Goal: Information Seeking & Learning: Learn about a topic

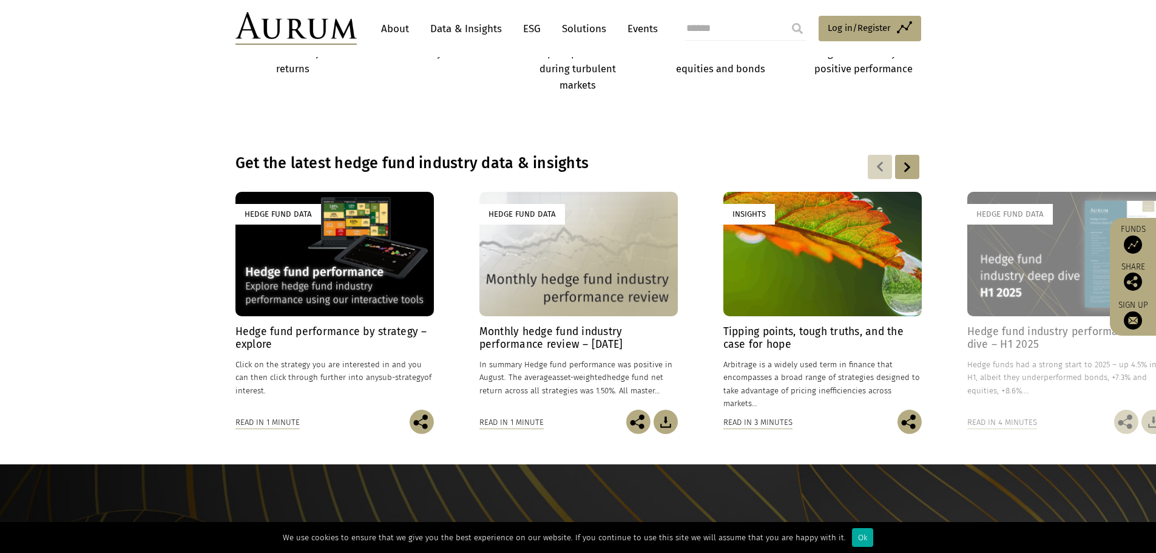
scroll to position [809, 0]
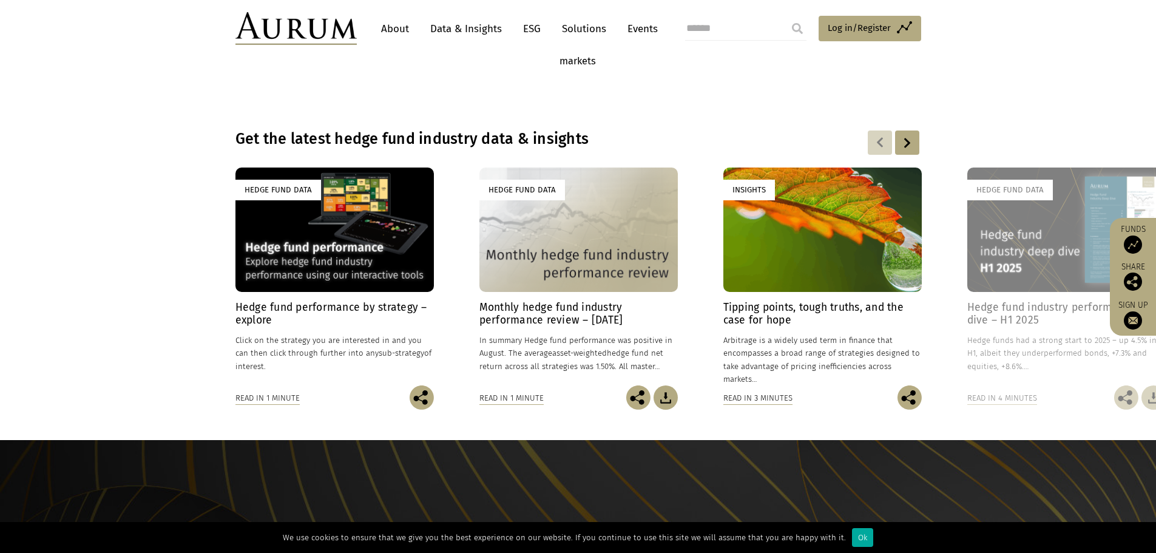
click at [402, 307] on h4 "Hedge fund performance by strategy – explore" at bounding box center [334, 313] width 198 height 25
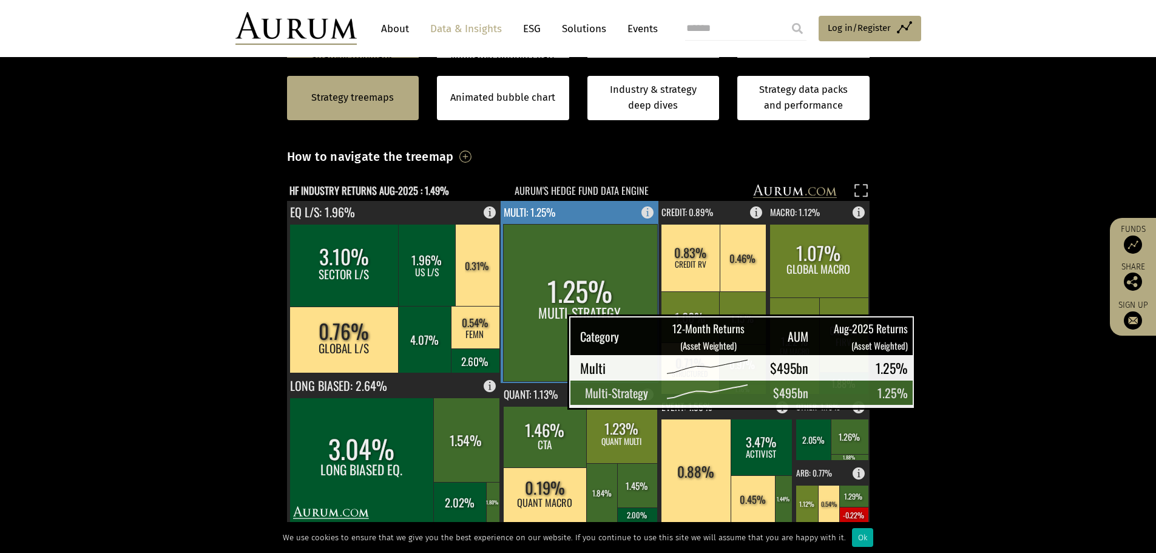
scroll to position [323, 0]
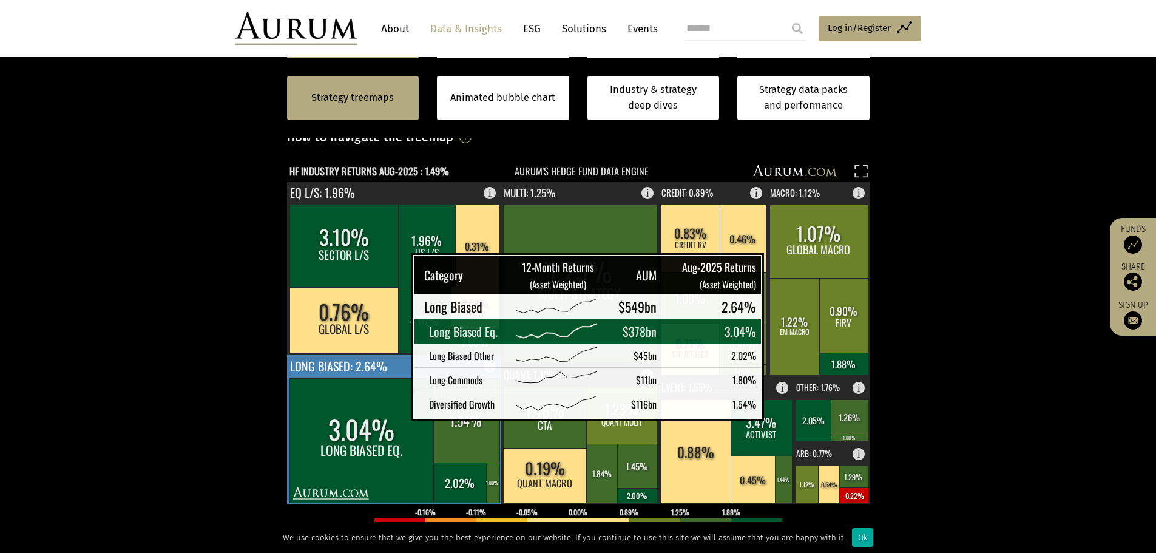
click at [381, 403] on rect at bounding box center [361, 440] width 145 height 124
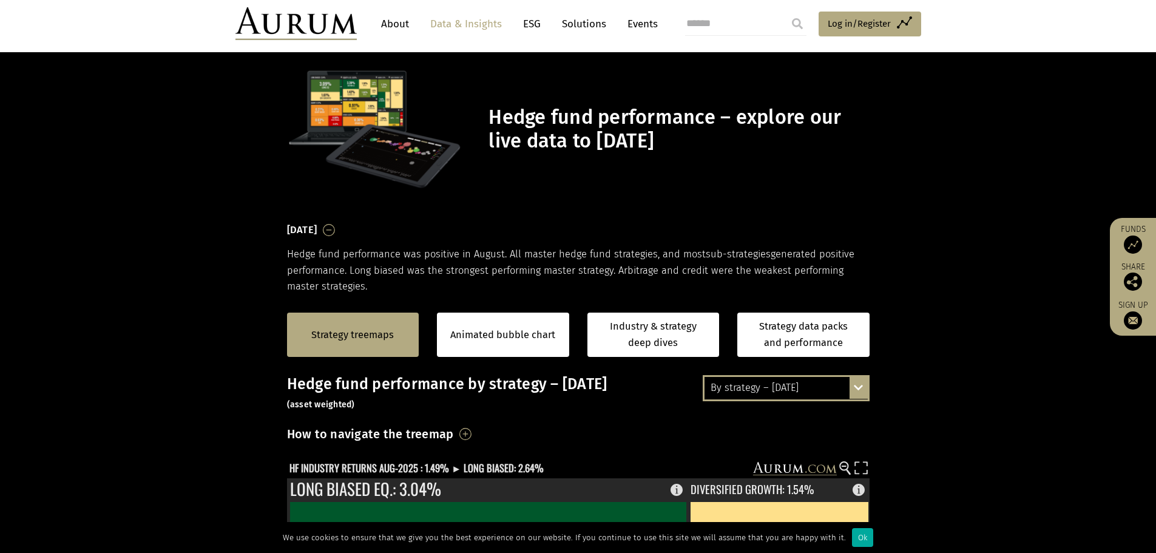
scroll to position [0, 0]
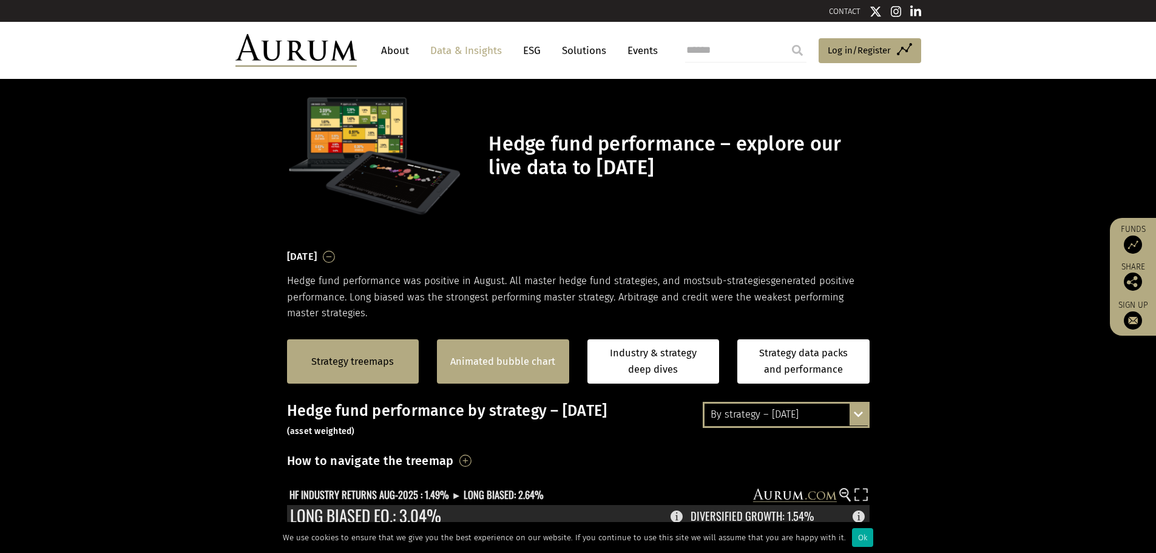
click at [524, 355] on link "Animated bubble chart" at bounding box center [502, 362] width 105 height 16
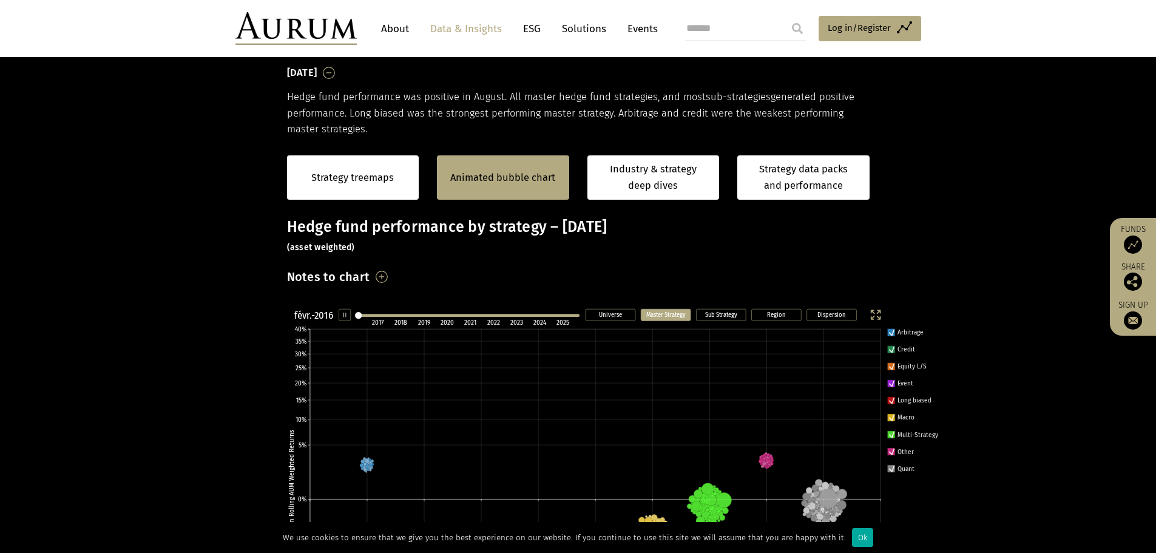
scroll to position [217, 0]
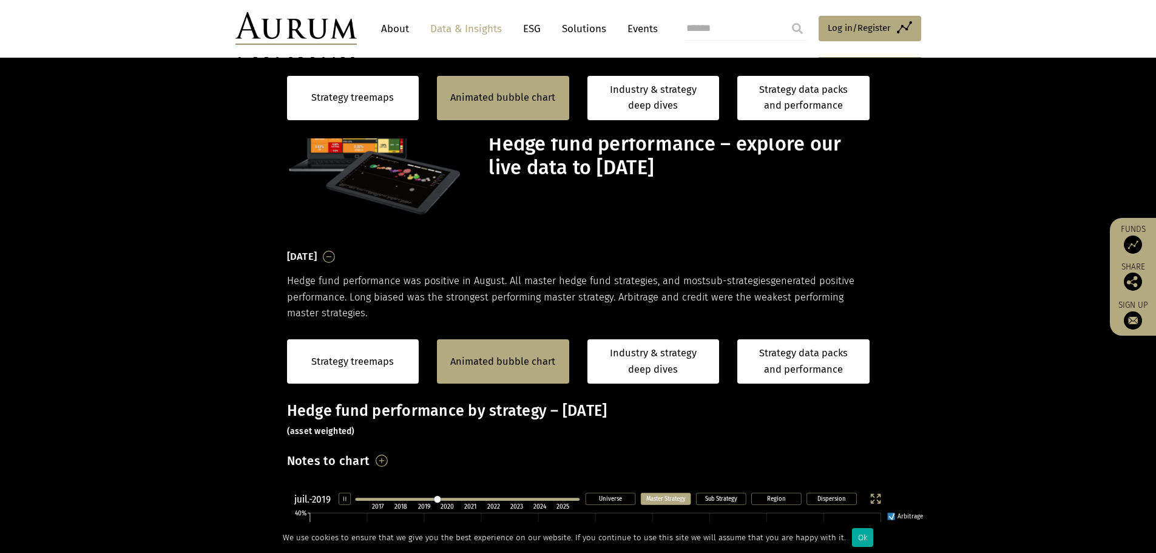
scroll to position [345, 0]
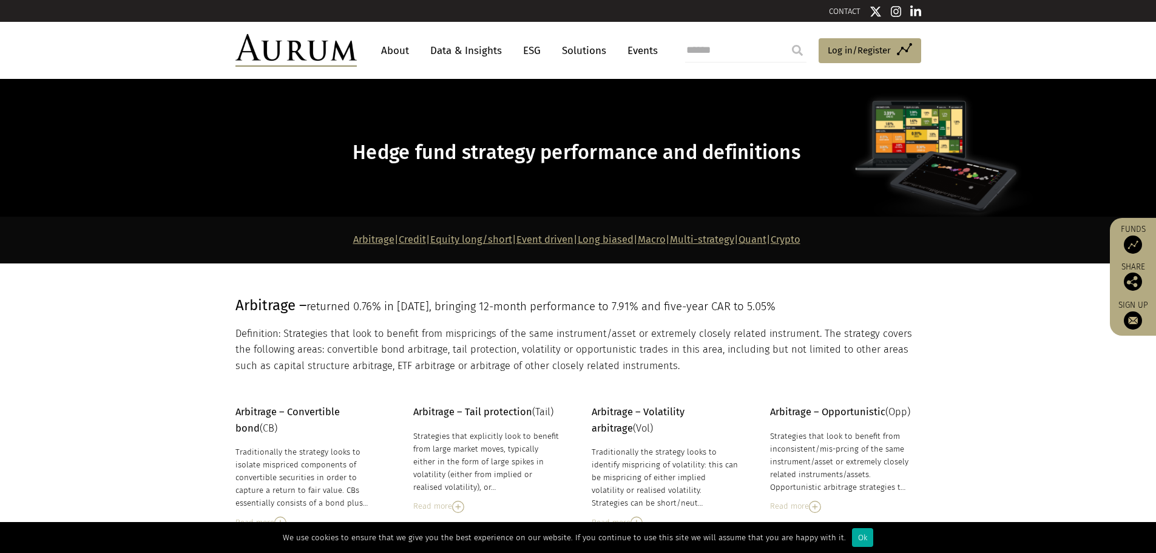
click at [465, 54] on link "Data & Insights" at bounding box center [466, 50] width 84 height 22
